Goal: Entertainment & Leisure: Browse casually

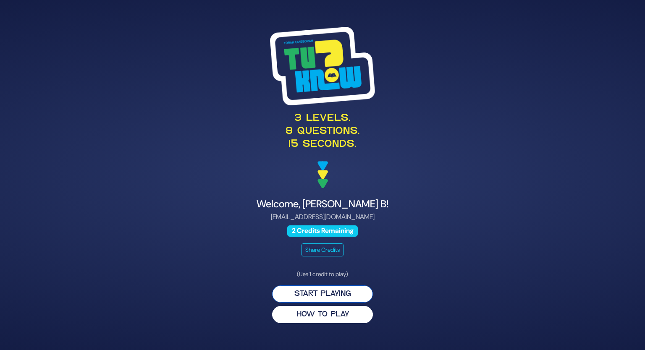
click at [354, 293] on button "Start Playing" at bounding box center [322, 293] width 101 height 17
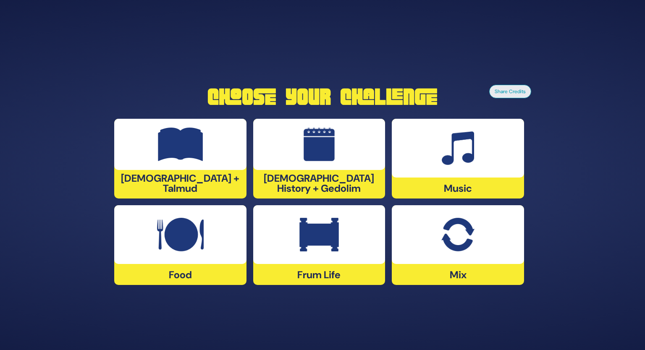
click at [453, 246] on img at bounding box center [457, 235] width 33 height 34
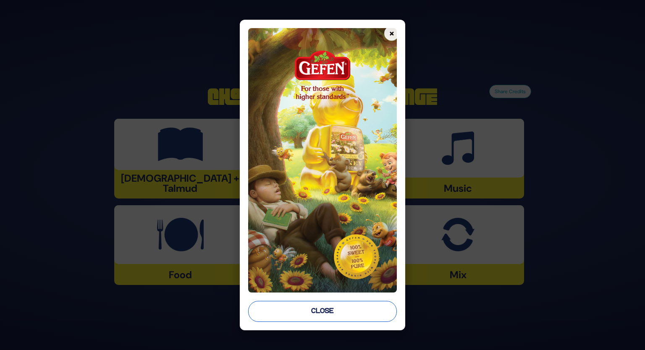
click at [355, 314] on button "Close" at bounding box center [322, 311] width 149 height 21
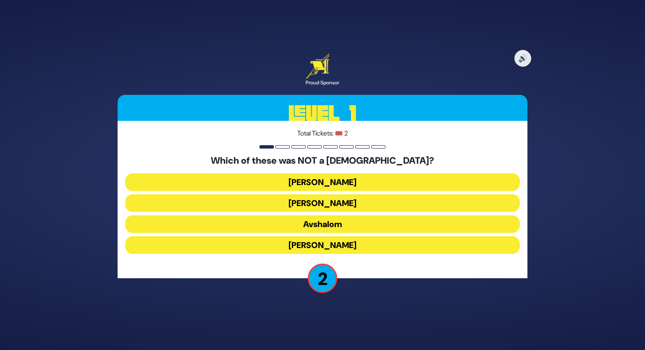
click at [349, 183] on button "[PERSON_NAME]" at bounding box center [322, 182] width 395 height 18
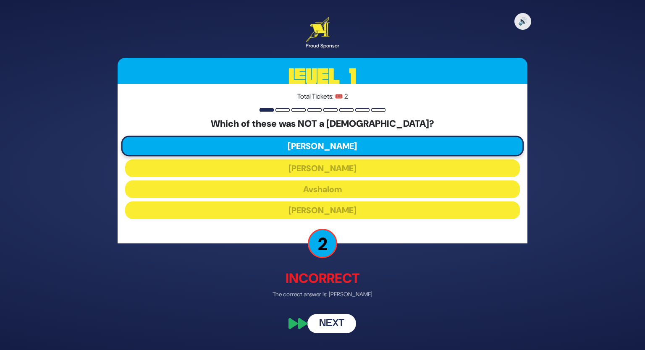
click at [331, 324] on button "Next" at bounding box center [331, 323] width 49 height 19
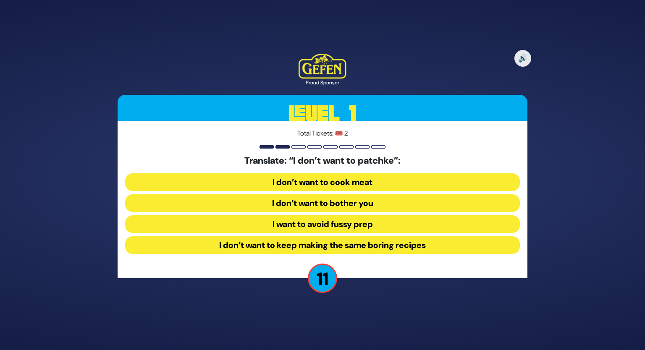
click at [387, 223] on button "I want to avoid fussy prep" at bounding box center [322, 224] width 395 height 18
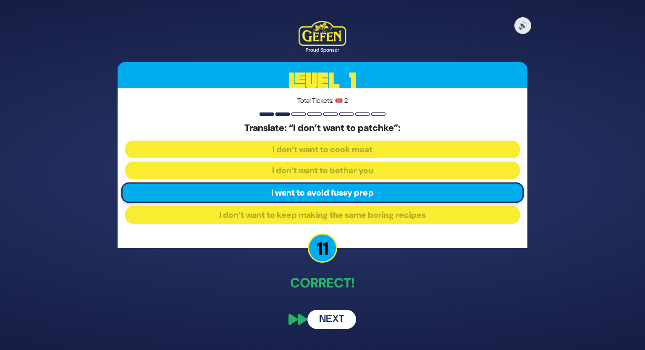
click at [334, 321] on button "Next" at bounding box center [331, 319] width 49 height 19
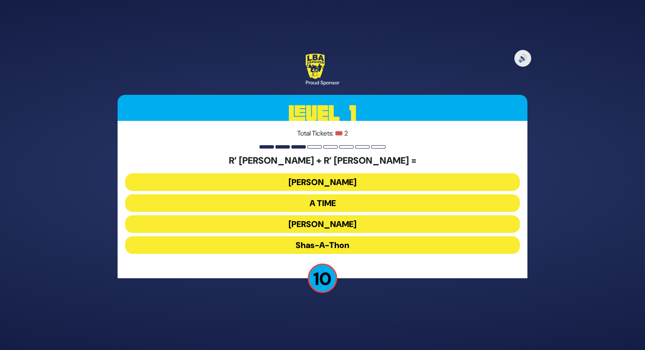
click at [400, 218] on button "Ohel Sarala" at bounding box center [322, 224] width 395 height 18
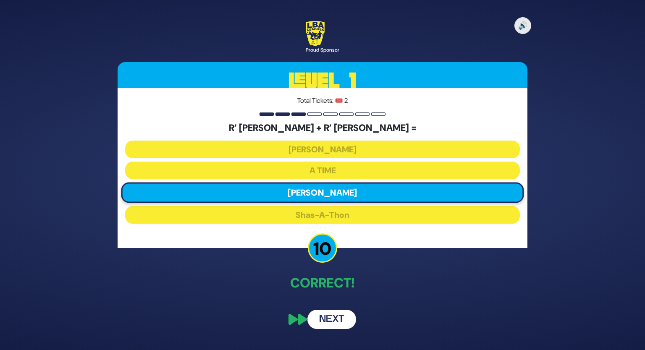
click at [338, 322] on button "Next" at bounding box center [331, 319] width 49 height 19
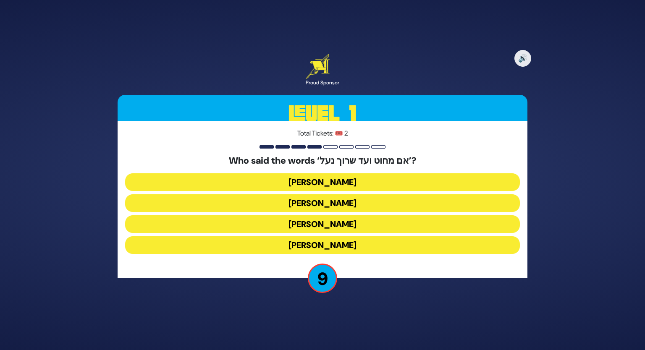
click at [358, 223] on button "Avraham Avinu" at bounding box center [322, 224] width 395 height 18
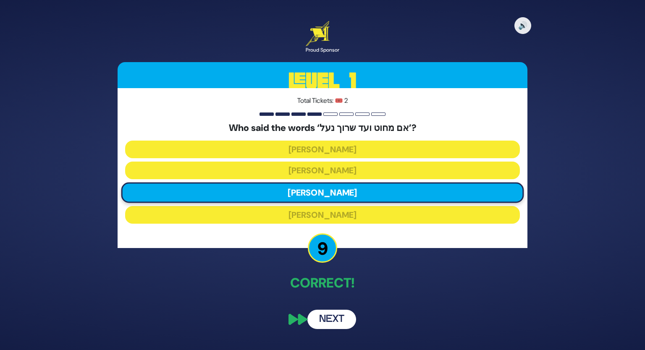
click at [323, 317] on button "Next" at bounding box center [331, 319] width 49 height 19
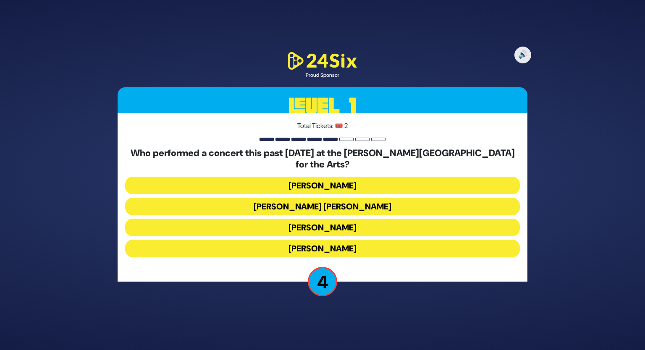
click at [334, 160] on h5 "Who performed a concert this past August 7 at the Bethel Woods Center for the A…" at bounding box center [322, 159] width 395 height 22
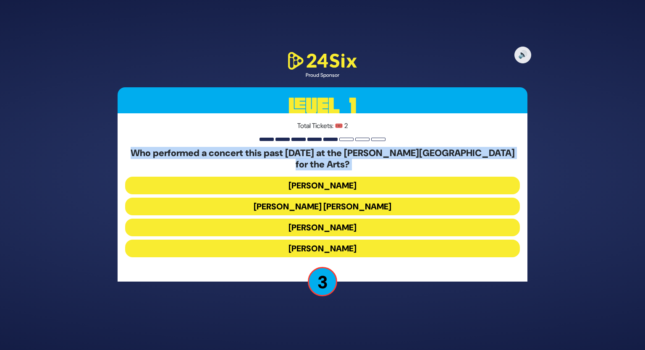
click at [334, 160] on h5 "Who performed a concert this past August 7 at the Bethel Woods Center for the A…" at bounding box center [322, 159] width 395 height 22
click at [310, 204] on button "Alex Claire" at bounding box center [322, 207] width 395 height 18
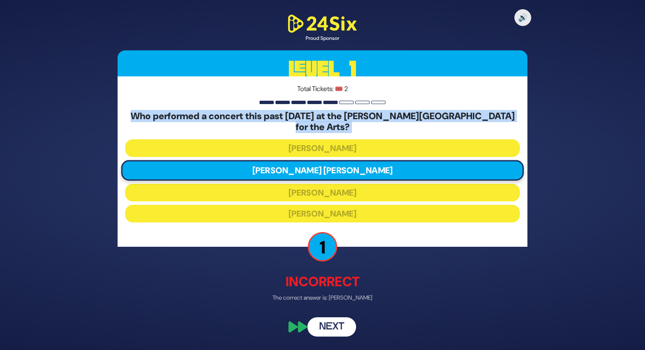
click at [317, 318] on button "Next" at bounding box center [331, 327] width 49 height 19
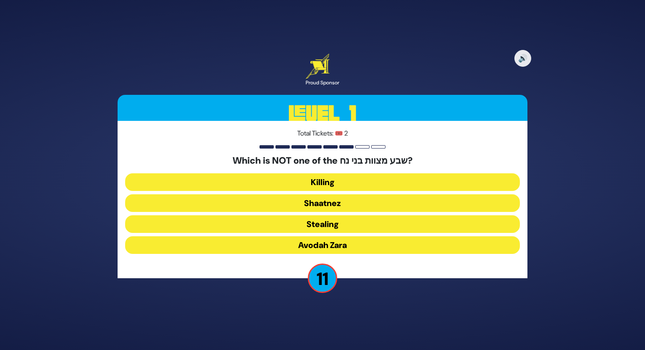
click at [382, 202] on button "Shaatnez" at bounding box center [322, 203] width 395 height 18
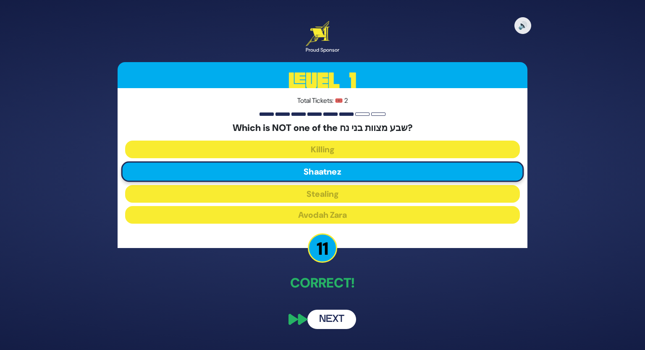
click at [343, 314] on button "Next" at bounding box center [331, 319] width 49 height 19
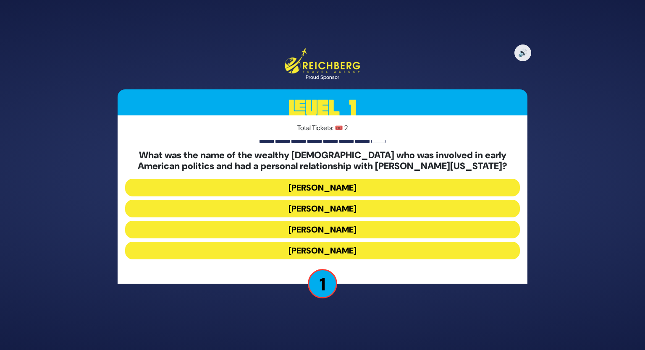
click at [384, 210] on button "Haym Salomon" at bounding box center [322, 209] width 395 height 18
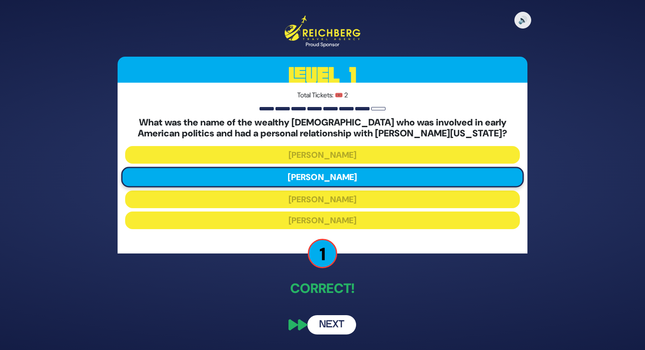
click at [324, 321] on button "Next" at bounding box center [331, 324] width 49 height 19
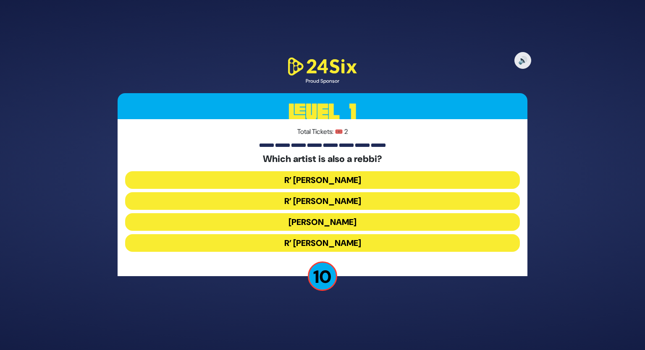
click at [372, 248] on button "R’ Baruch Levine" at bounding box center [322, 243] width 395 height 18
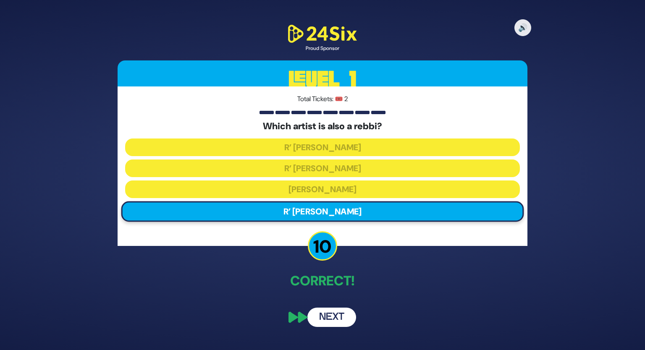
click at [335, 319] on button "Next" at bounding box center [331, 317] width 49 height 19
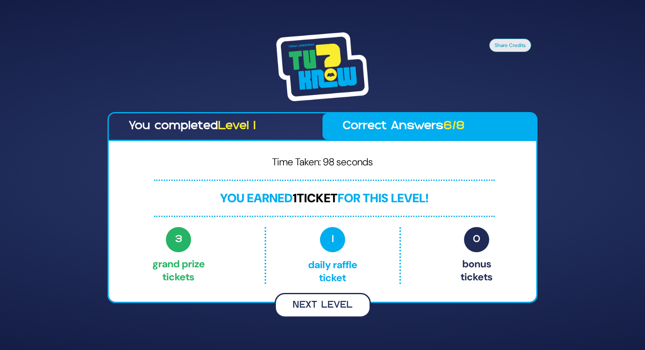
click at [309, 301] on button "Next Level" at bounding box center [323, 305] width 96 height 25
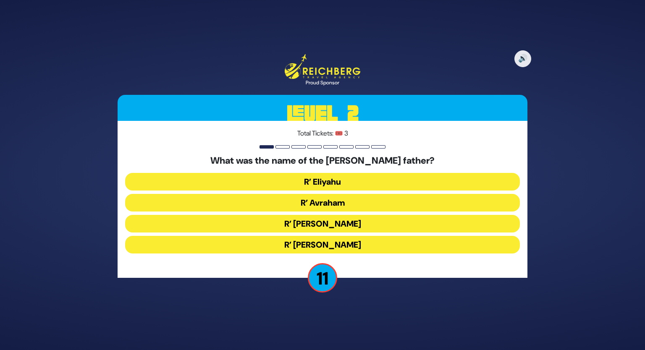
click at [354, 202] on button "R’ Avraham" at bounding box center [322, 203] width 395 height 18
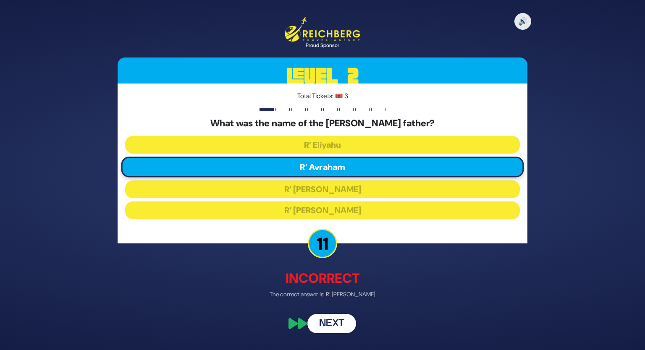
click at [326, 320] on button "Next" at bounding box center [331, 323] width 49 height 19
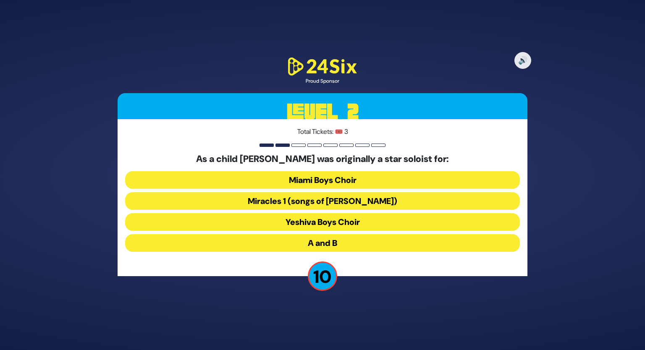
click at [394, 183] on button "Miami Boys Choir" at bounding box center [322, 180] width 395 height 18
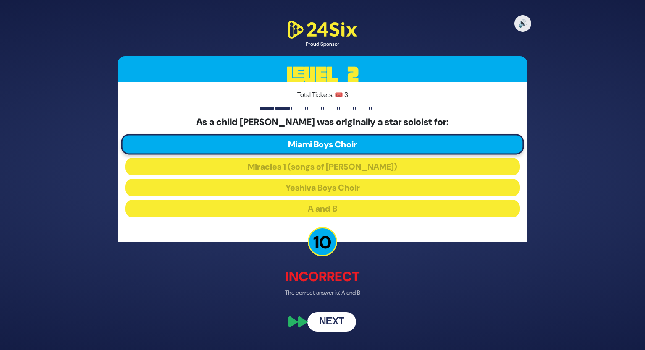
click at [331, 315] on button "Next" at bounding box center [331, 321] width 49 height 19
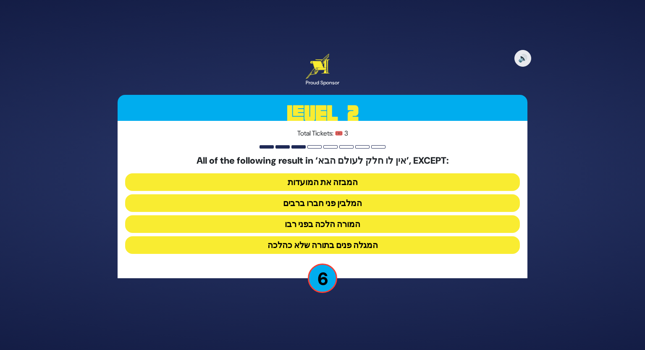
click at [385, 241] on button "המגלה פנים בתורה שלא כהלכה" at bounding box center [322, 245] width 395 height 18
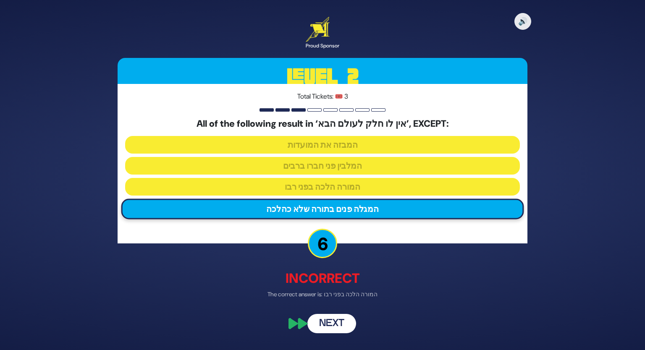
click at [321, 317] on button "Next" at bounding box center [331, 323] width 49 height 19
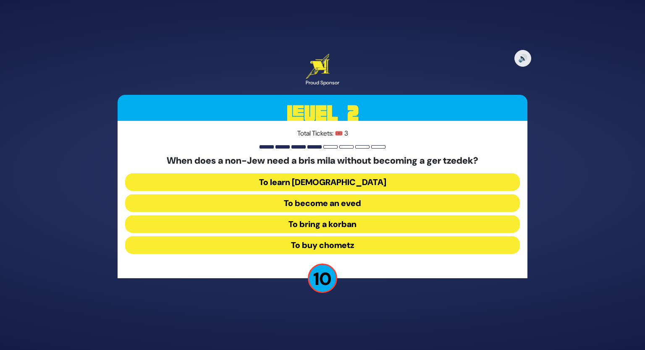
click at [378, 199] on button "To become an eved" at bounding box center [322, 203] width 395 height 18
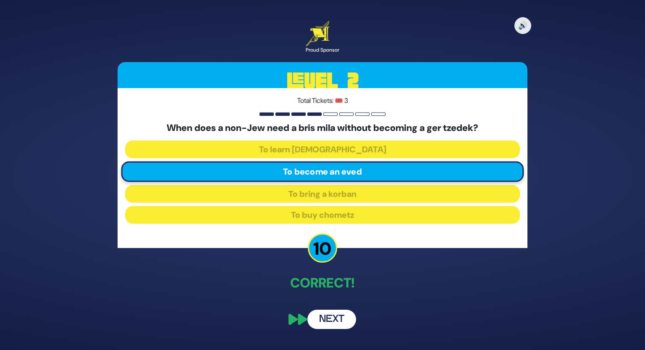
click at [336, 313] on button "Next" at bounding box center [331, 319] width 49 height 19
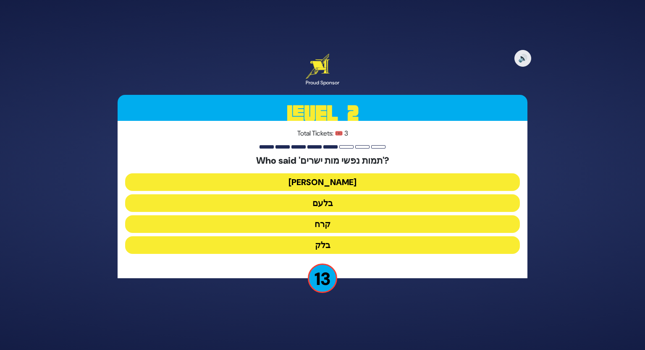
click at [392, 204] on button "בלעם" at bounding box center [322, 203] width 395 height 18
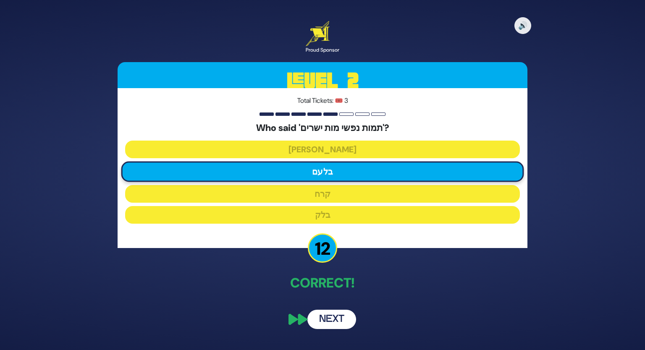
click at [321, 314] on button "Next" at bounding box center [331, 319] width 49 height 19
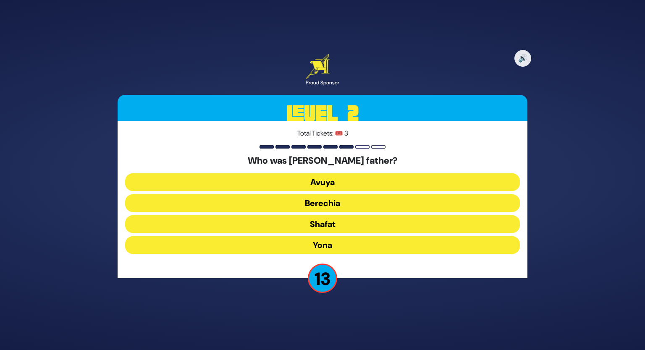
click at [377, 177] on button "Avuya" at bounding box center [322, 182] width 395 height 18
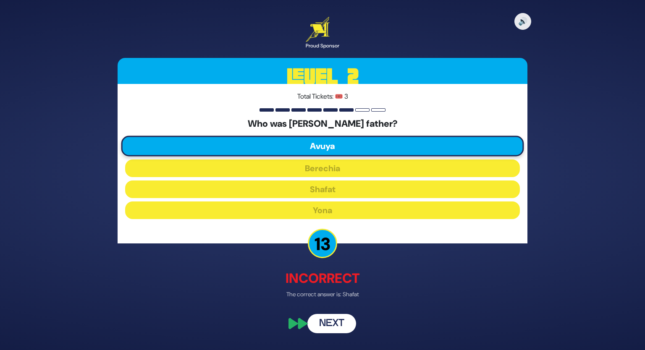
click at [336, 321] on button "Next" at bounding box center [331, 323] width 49 height 19
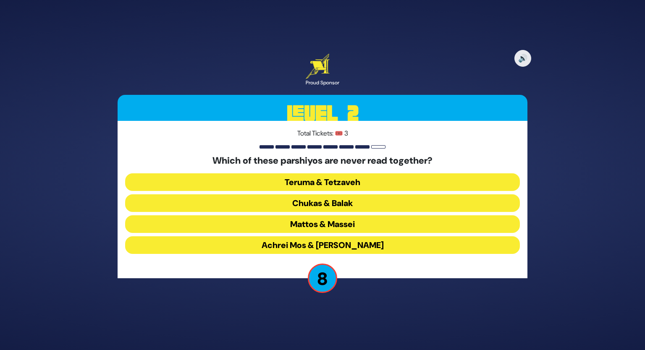
click at [388, 203] on button "Chukas & Balak" at bounding box center [322, 203] width 395 height 18
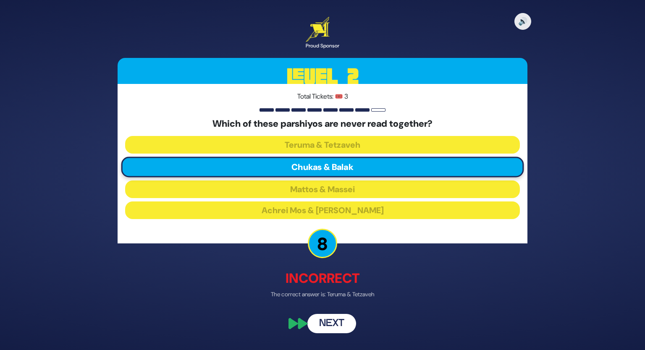
click at [343, 321] on button "Next" at bounding box center [331, 323] width 49 height 19
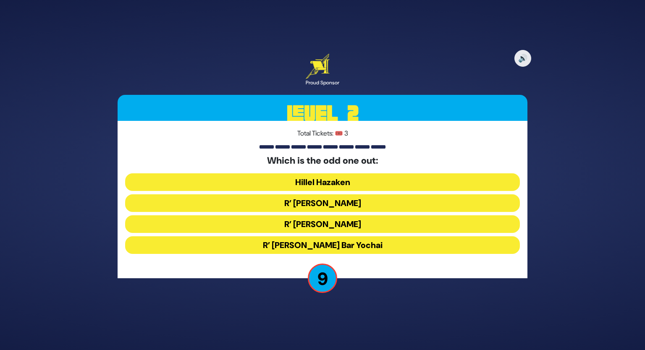
click at [385, 244] on button "R’ Shimon Bar Yochai" at bounding box center [322, 245] width 395 height 18
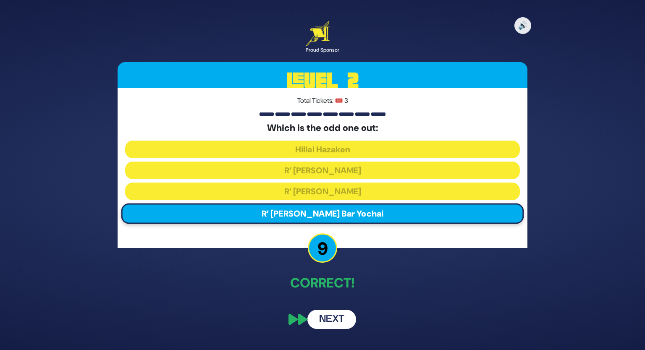
click at [331, 302] on div "🔊 Proud Sponsor Level 2 Total Tickets: 🎟️ 3 Which is the odd one out: Hillel Ha…" at bounding box center [322, 175] width 430 height 328
click at [331, 323] on button "Next" at bounding box center [331, 319] width 49 height 19
